Goal: Find specific page/section: Locate a particular part of the current website

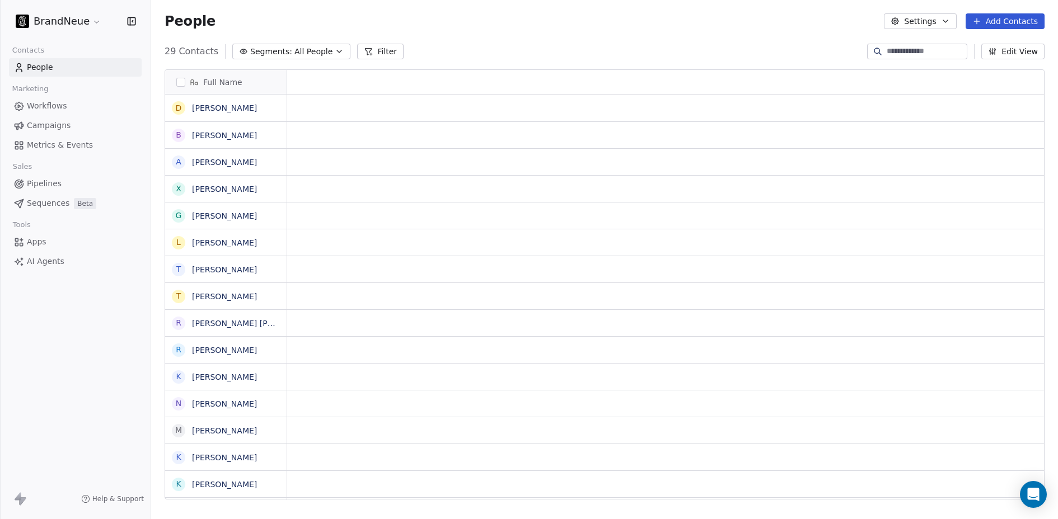
scroll to position [9, 9]
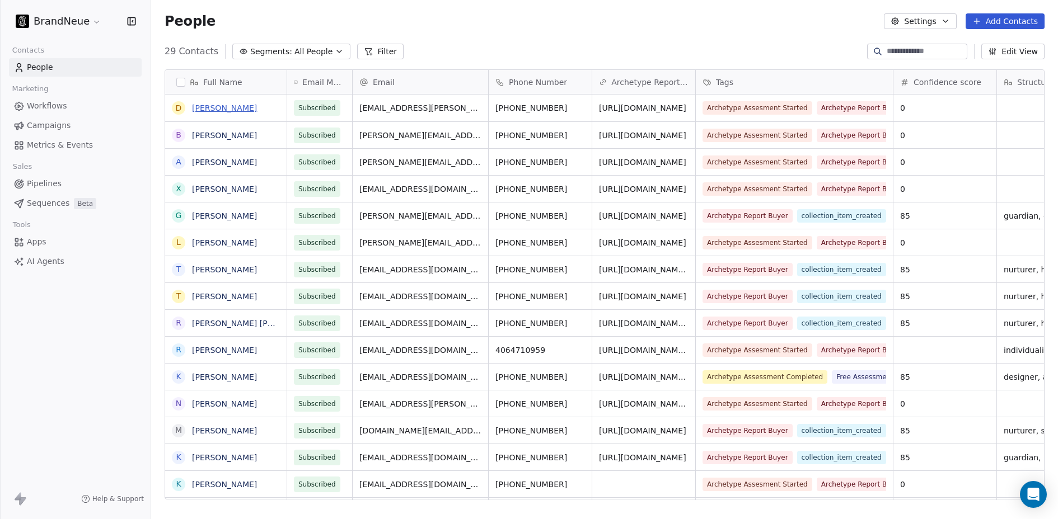
click at [217, 105] on link "[PERSON_NAME]" at bounding box center [224, 108] width 65 height 9
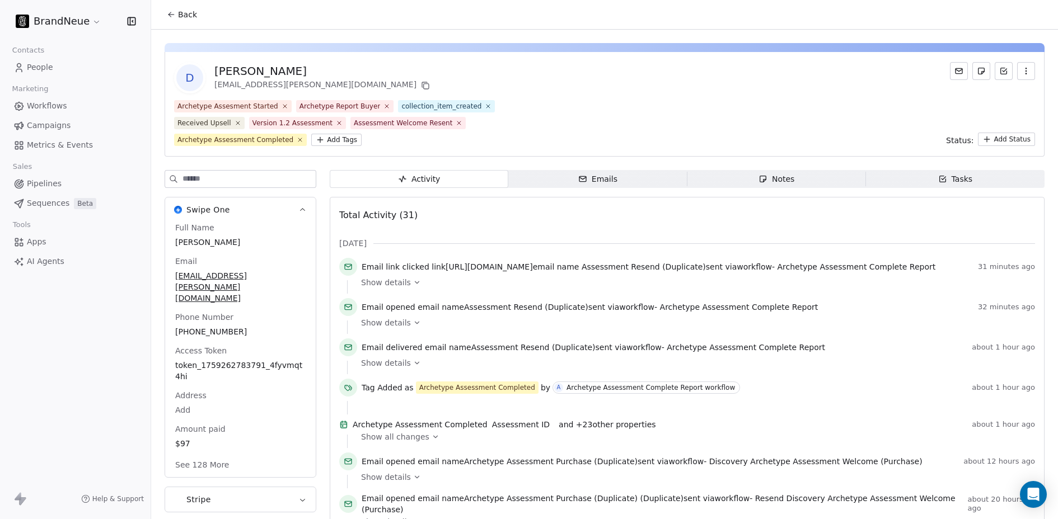
drag, startPoint x: 637, startPoint y: 264, endPoint x: 443, endPoint y: 268, distance: 194.8
click at [443, 268] on span "Email link clicked link [URL][DOMAIN_NAME] email name Assessment Resend (Duplic…" at bounding box center [649, 266] width 574 height 11
copy span "[URL][DOMAIN_NAME]"
